Goal: Task Accomplishment & Management: Complete application form

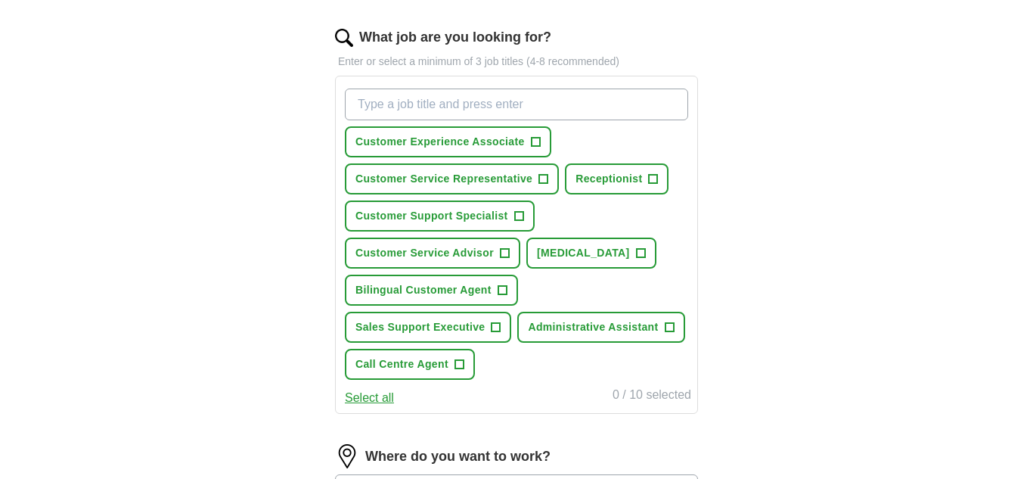
scroll to position [484, 0]
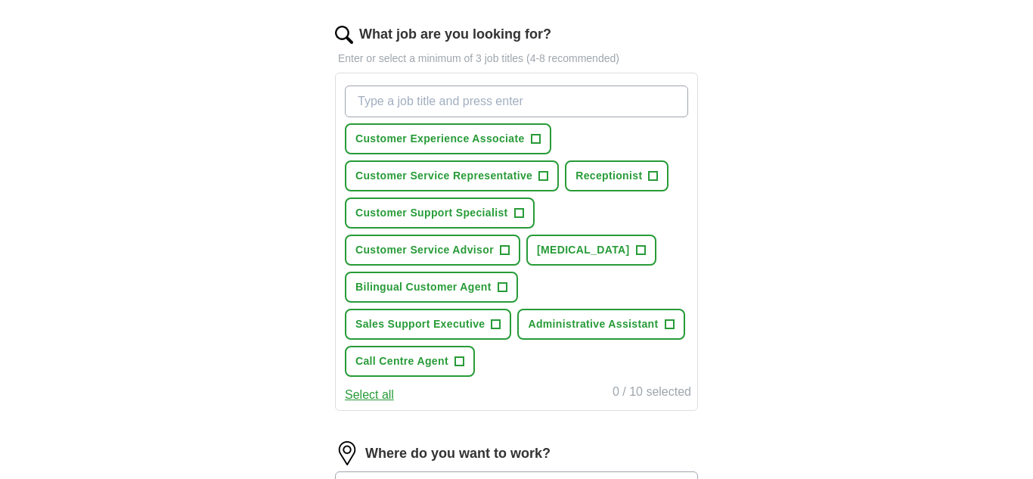
click at [430, 101] on input "What job are you looking for?" at bounding box center [516, 101] width 343 height 32
type input "customer service"
click at [374, 395] on button "Select all" at bounding box center [369, 395] width 49 height 18
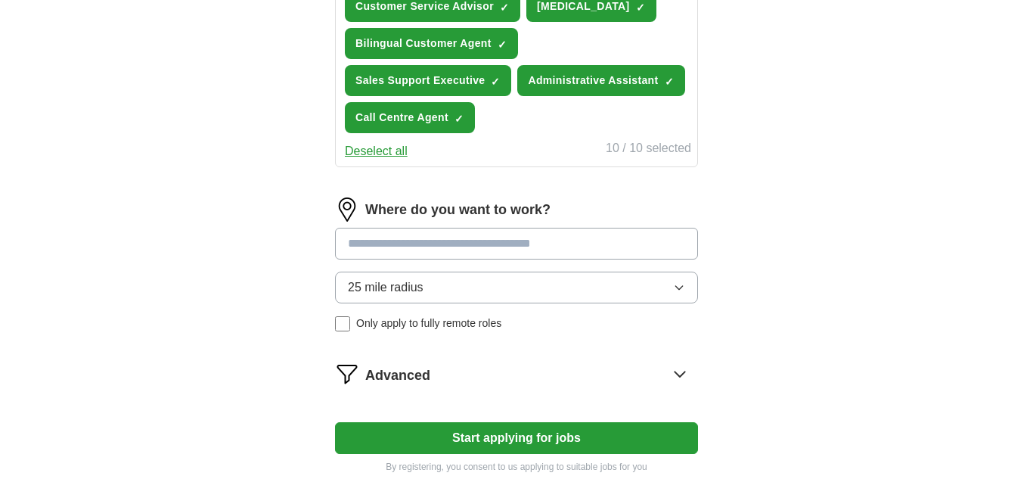
scroll to position [817, 0]
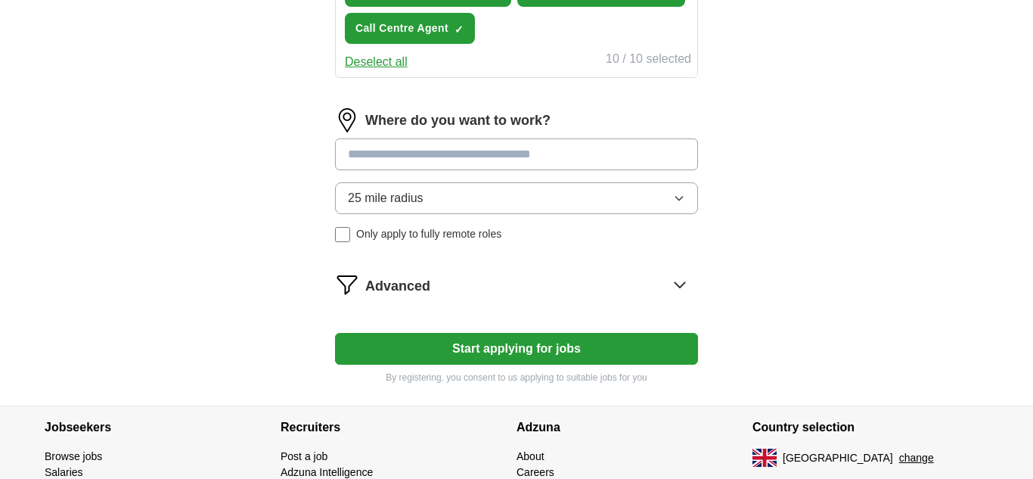
click at [648, 154] on input at bounding box center [516, 154] width 363 height 32
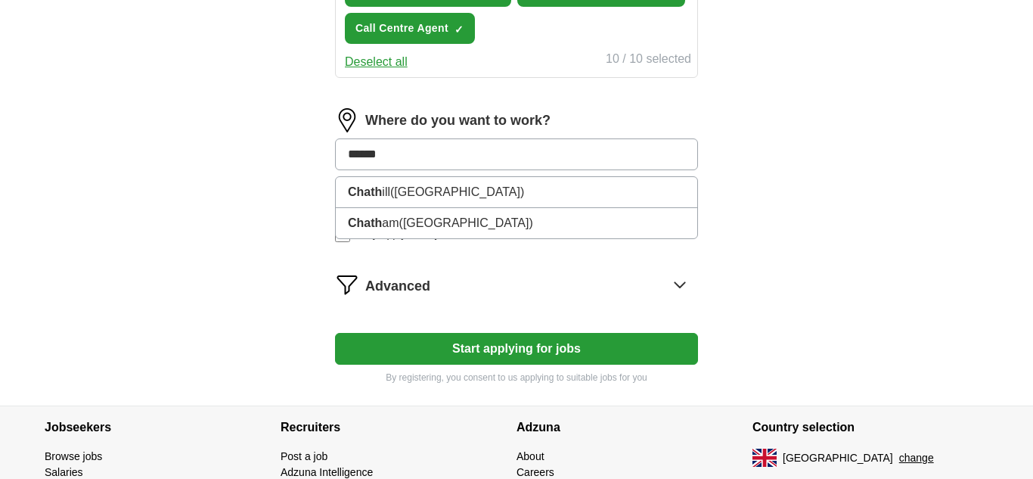
type input "*******"
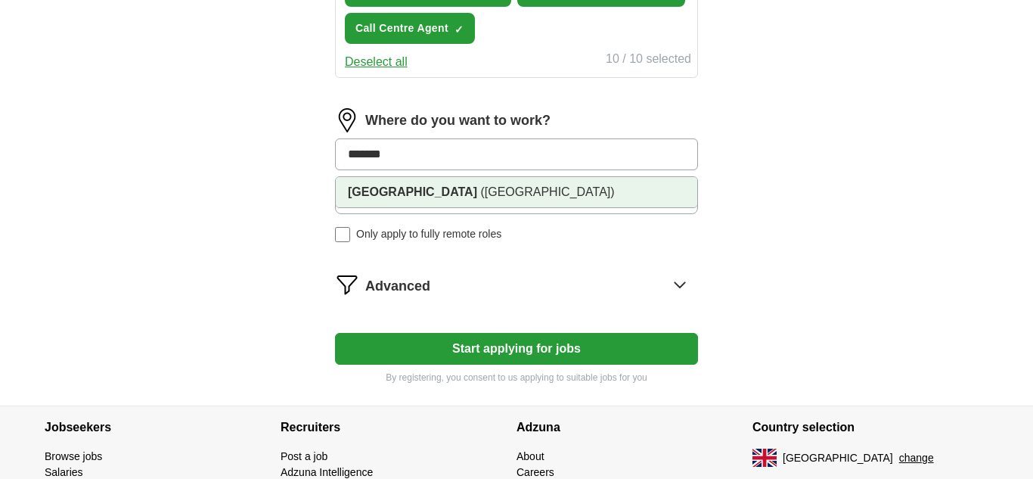
click at [470, 189] on li "[GEOGRAPHIC_DATA] ([GEOGRAPHIC_DATA])" at bounding box center [516, 192] width 361 height 30
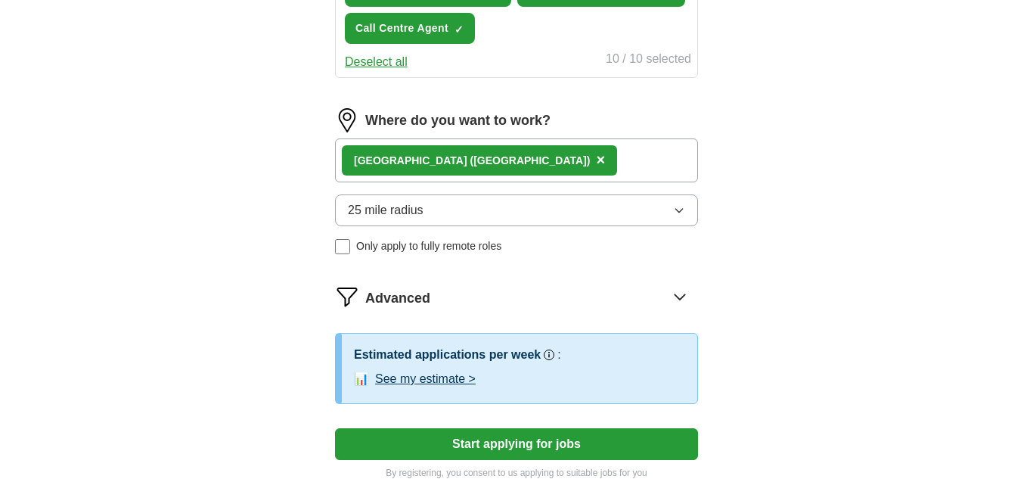
click at [679, 213] on icon "button" at bounding box center [679, 210] width 12 height 12
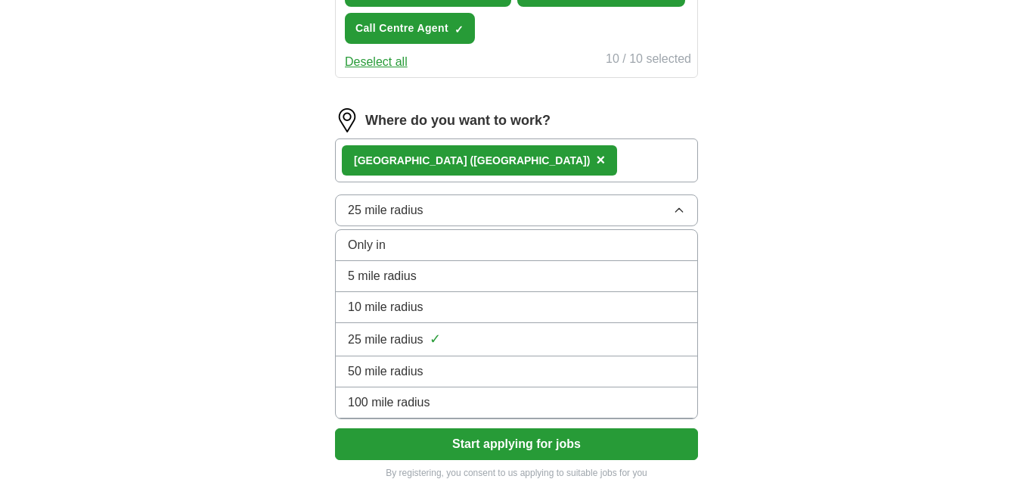
click at [405, 309] on span "10 mile radius" at bounding box center [386, 307] width 76 height 18
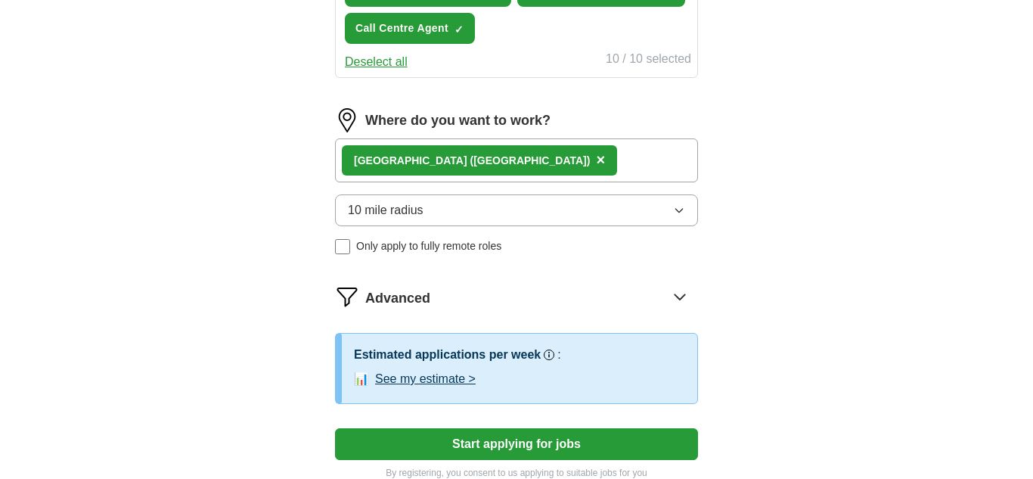
click at [516, 447] on button "Start applying for jobs" at bounding box center [516, 444] width 363 height 32
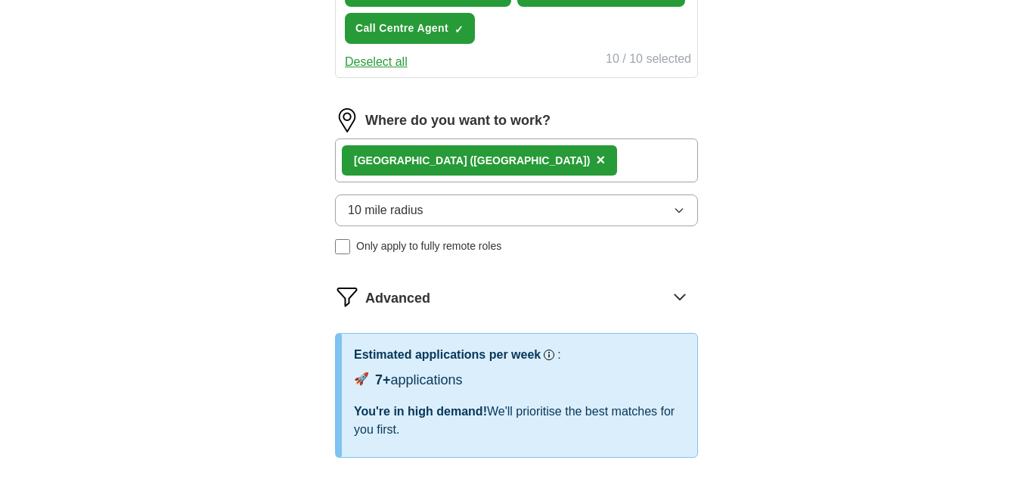
select select "**"
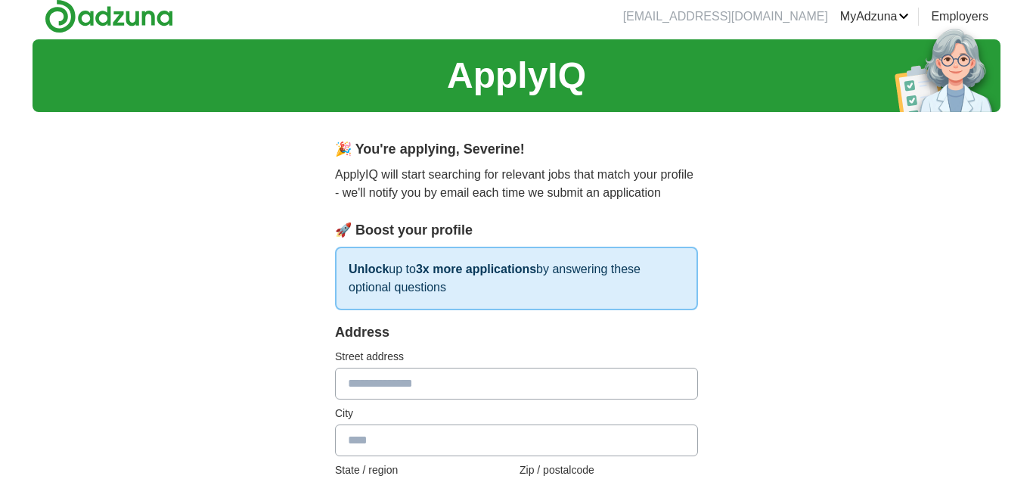
scroll to position [0, 0]
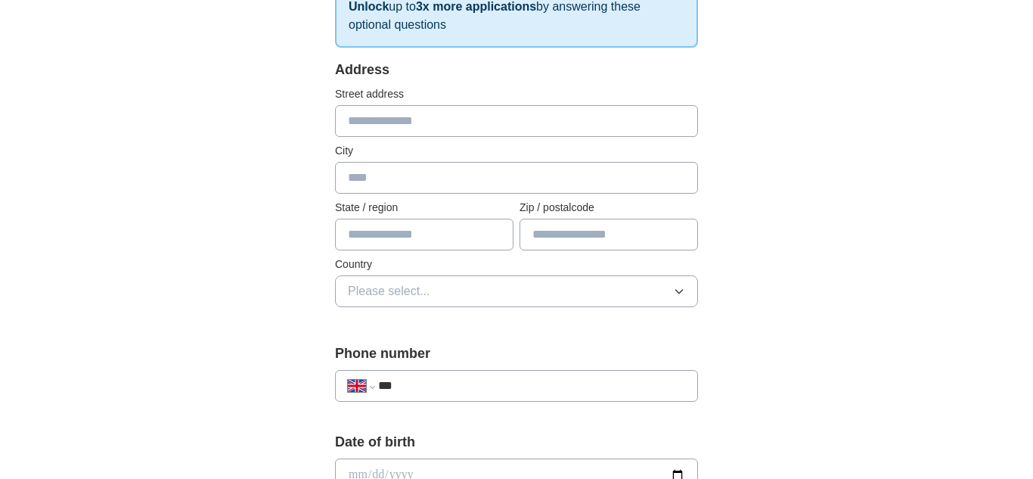
scroll to position [272, 0]
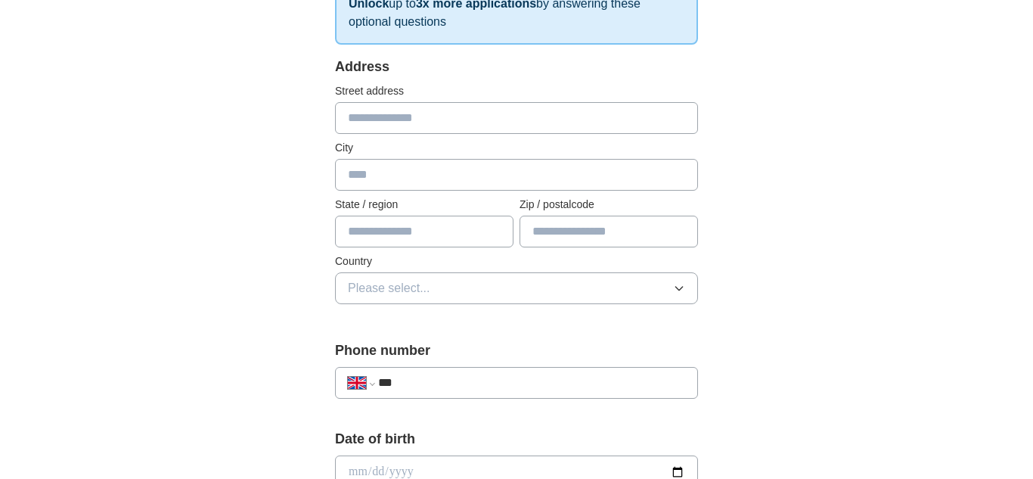
click at [682, 288] on icon "button" at bounding box center [679, 288] width 12 height 12
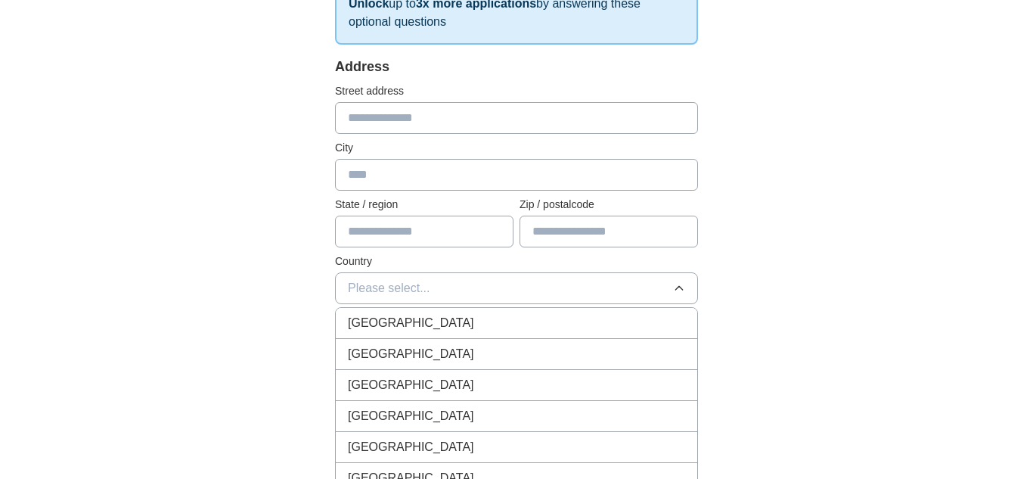
click at [482, 320] on div "[GEOGRAPHIC_DATA]" at bounding box center [516, 323] width 337 height 18
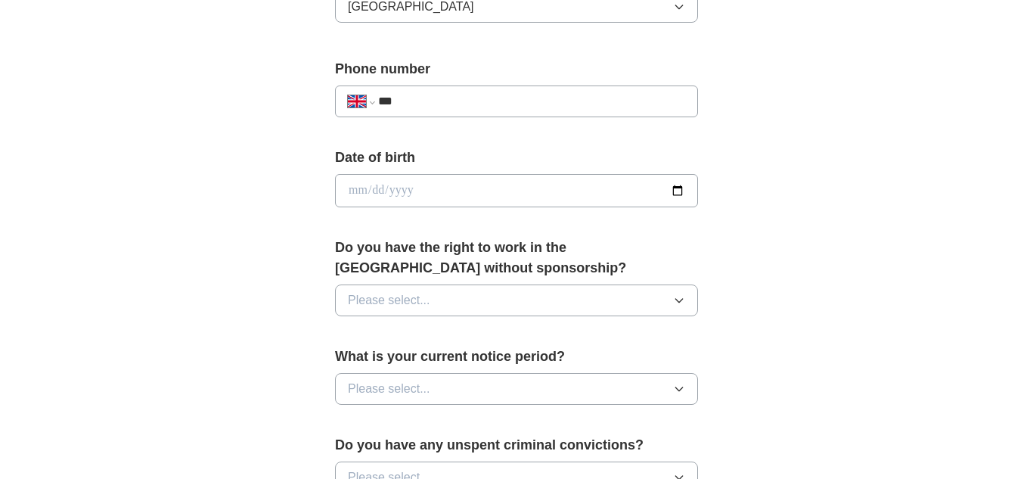
scroll to position [575, 0]
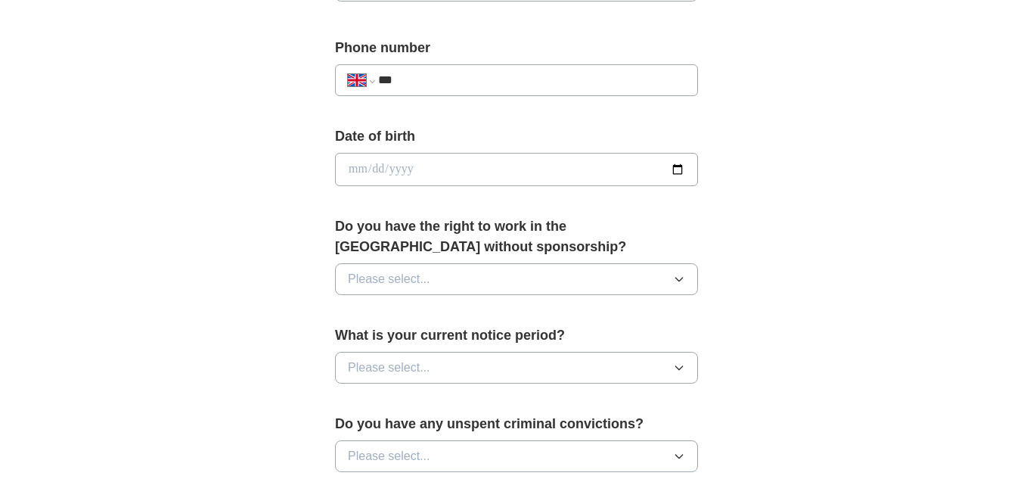
click at [677, 280] on icon "button" at bounding box center [678, 280] width 7 height 4
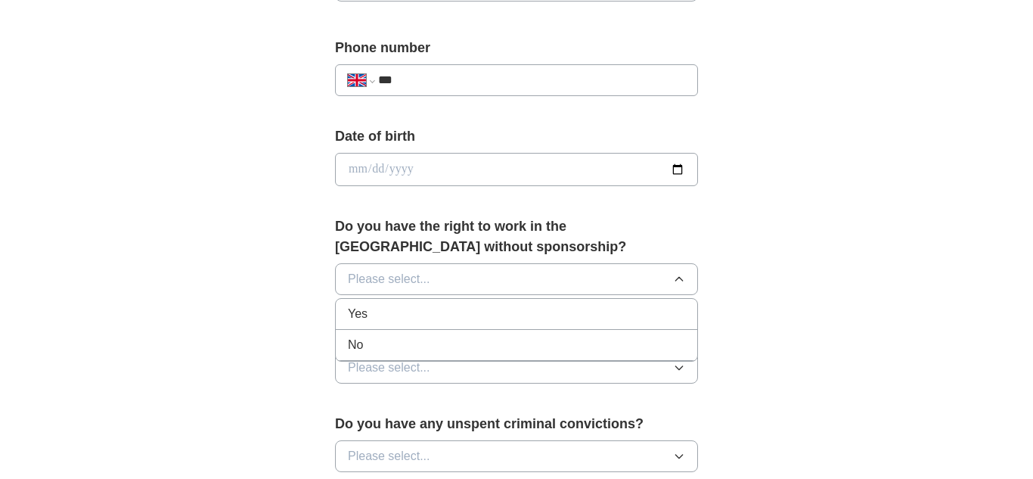
click at [546, 315] on div "Yes" at bounding box center [516, 314] width 337 height 18
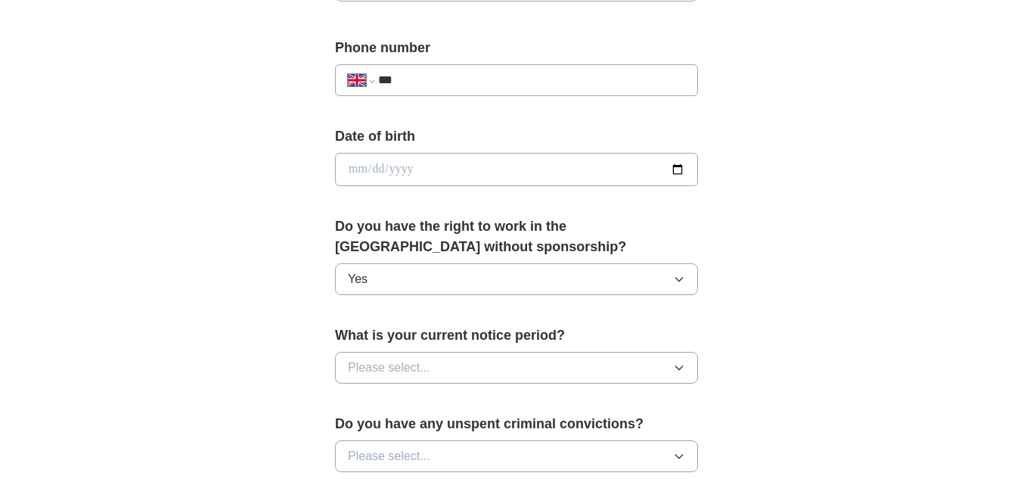
click at [678, 368] on icon "button" at bounding box center [679, 367] width 12 height 12
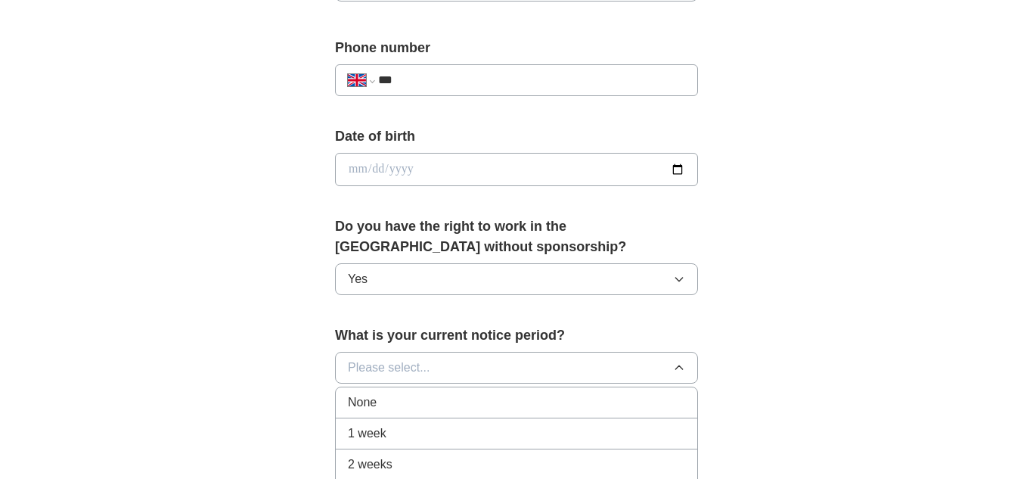
click at [620, 400] on div "None" at bounding box center [516, 402] width 337 height 18
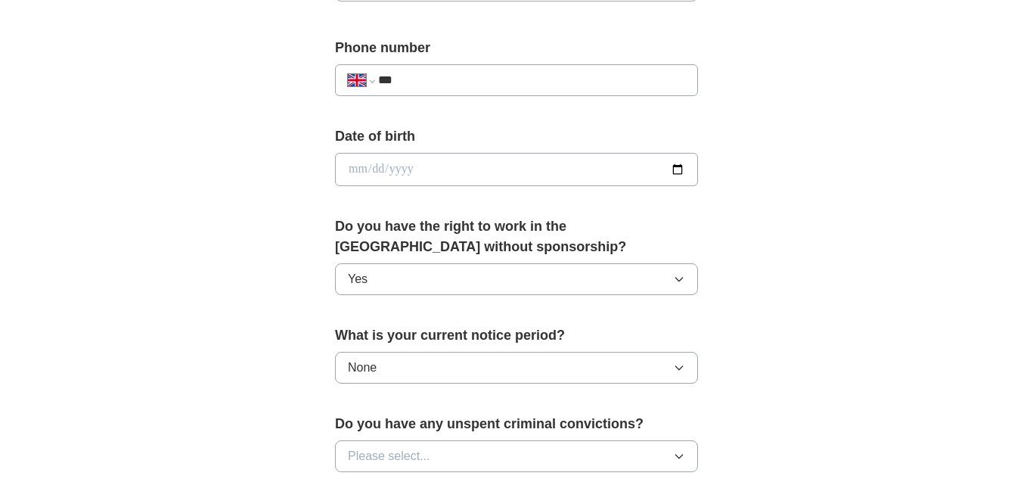
click at [847, 324] on div "**********" at bounding box center [517, 149] width 968 height 1357
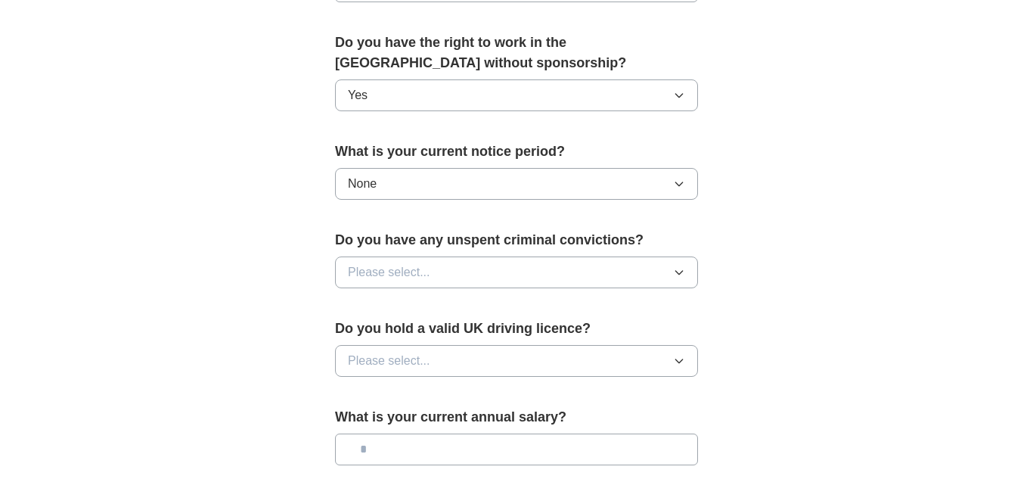
scroll to position [786, 0]
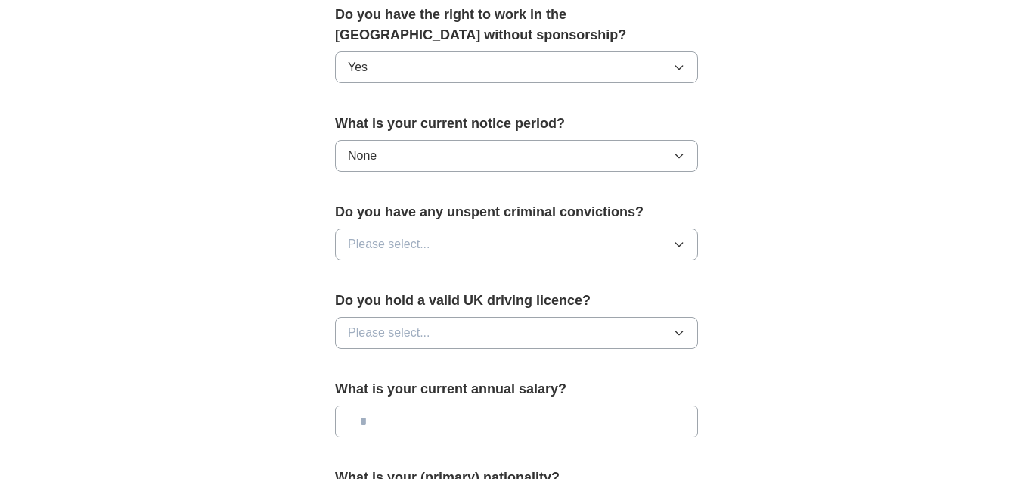
click at [678, 247] on icon "button" at bounding box center [678, 245] width 7 height 4
click at [584, 314] on div "No" at bounding box center [516, 310] width 337 height 18
click at [677, 331] on icon "button" at bounding box center [679, 333] width 12 height 12
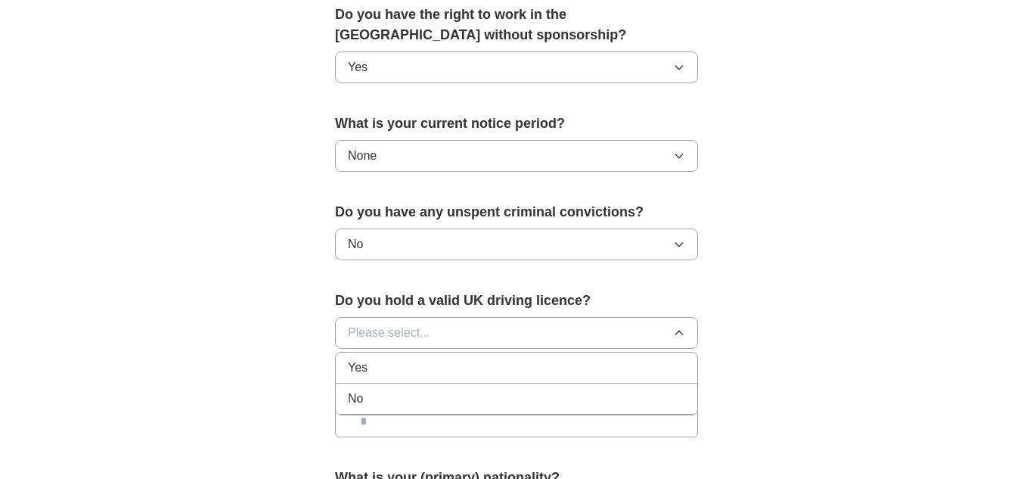
click at [516, 369] on div "Yes" at bounding box center [516, 367] width 337 height 18
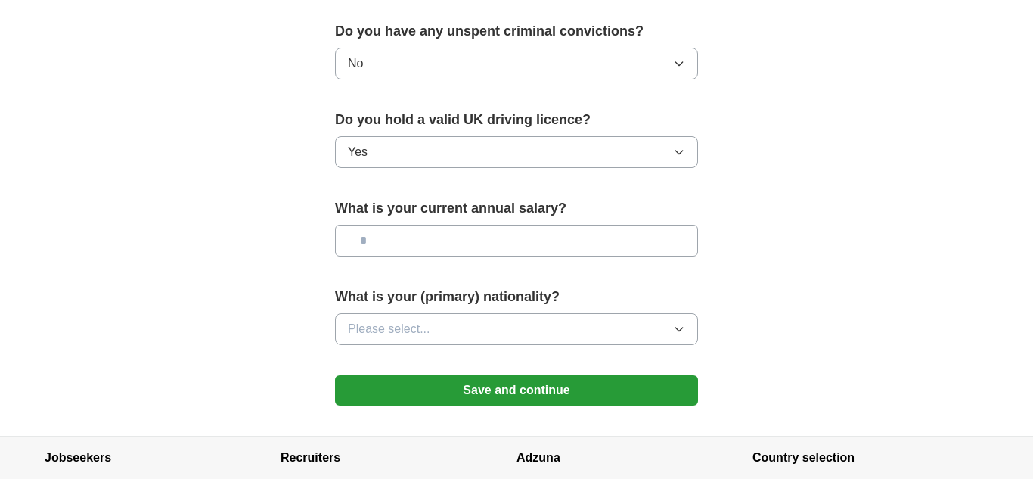
scroll to position [968, 0]
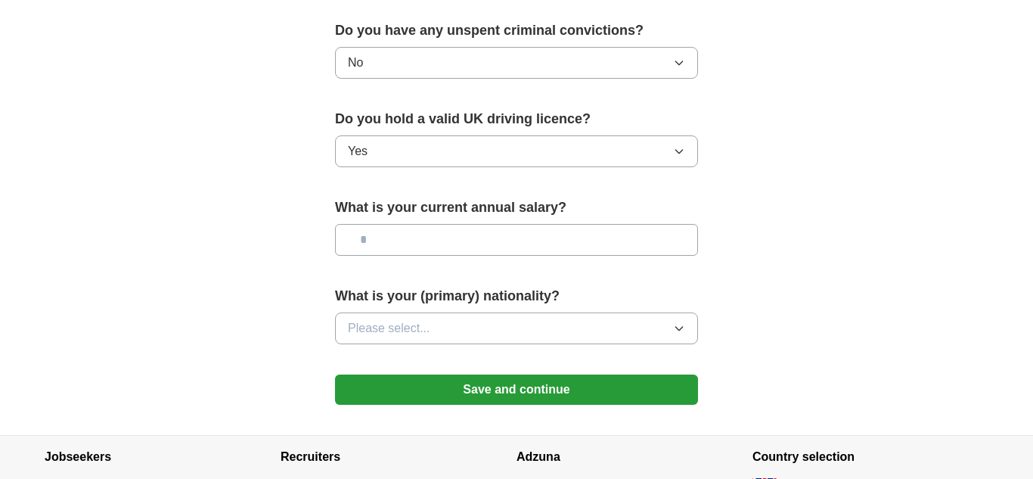
click at [681, 328] on icon "button" at bounding box center [678, 329] width 7 height 4
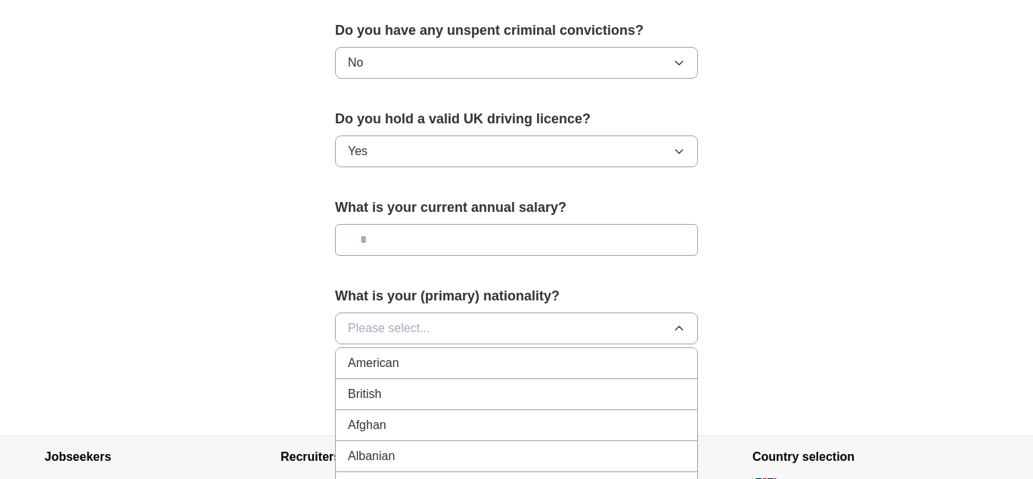
click at [551, 396] on div "British" at bounding box center [516, 394] width 337 height 18
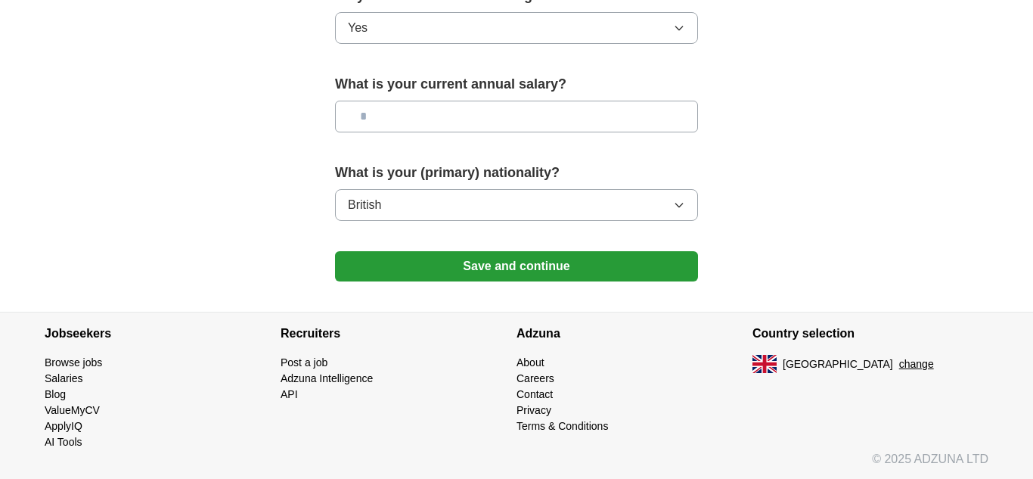
scroll to position [1093, 0]
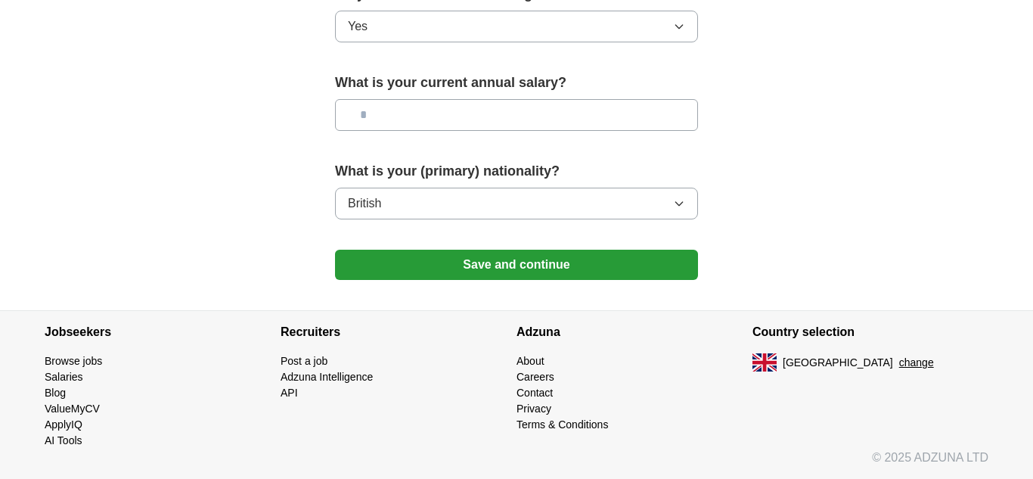
click at [496, 259] on button "Save and continue" at bounding box center [516, 265] width 363 height 30
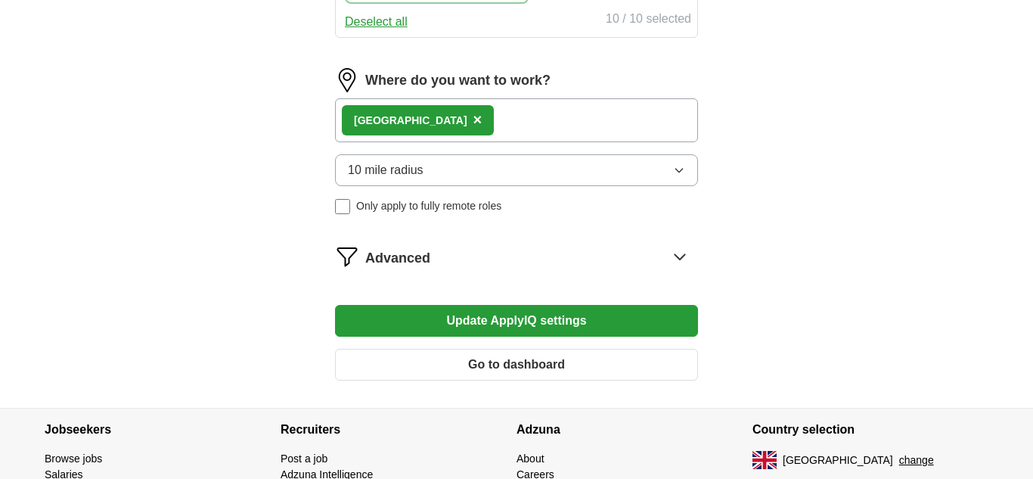
scroll to position [907, 0]
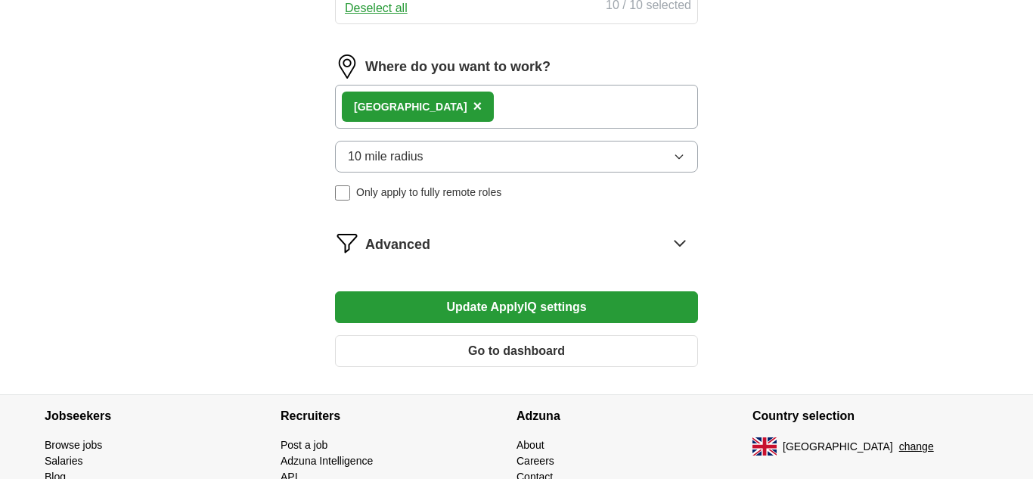
click at [547, 323] on button "Update ApplyIQ settings" at bounding box center [516, 307] width 363 height 32
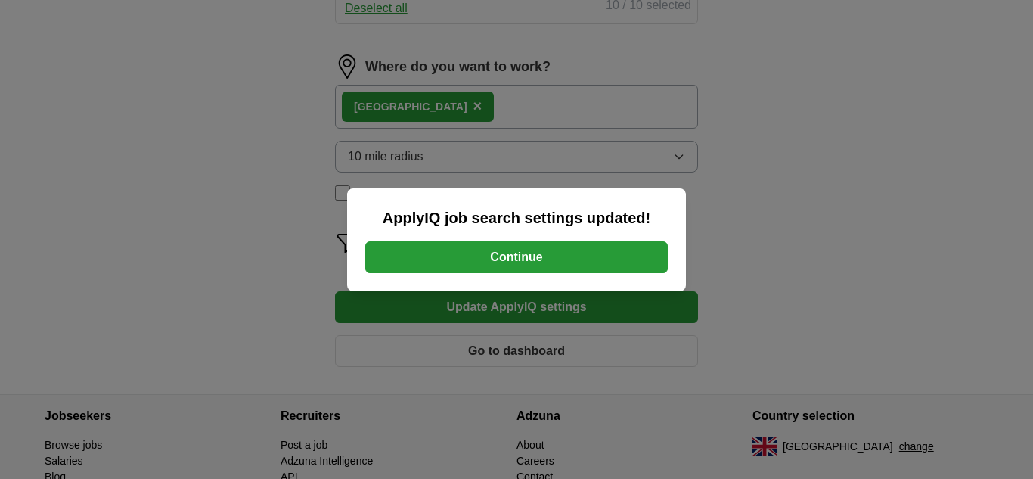
click at [527, 261] on button "Continue" at bounding box center [516, 257] width 302 height 32
